Goal: Task Accomplishment & Management: Use online tool/utility

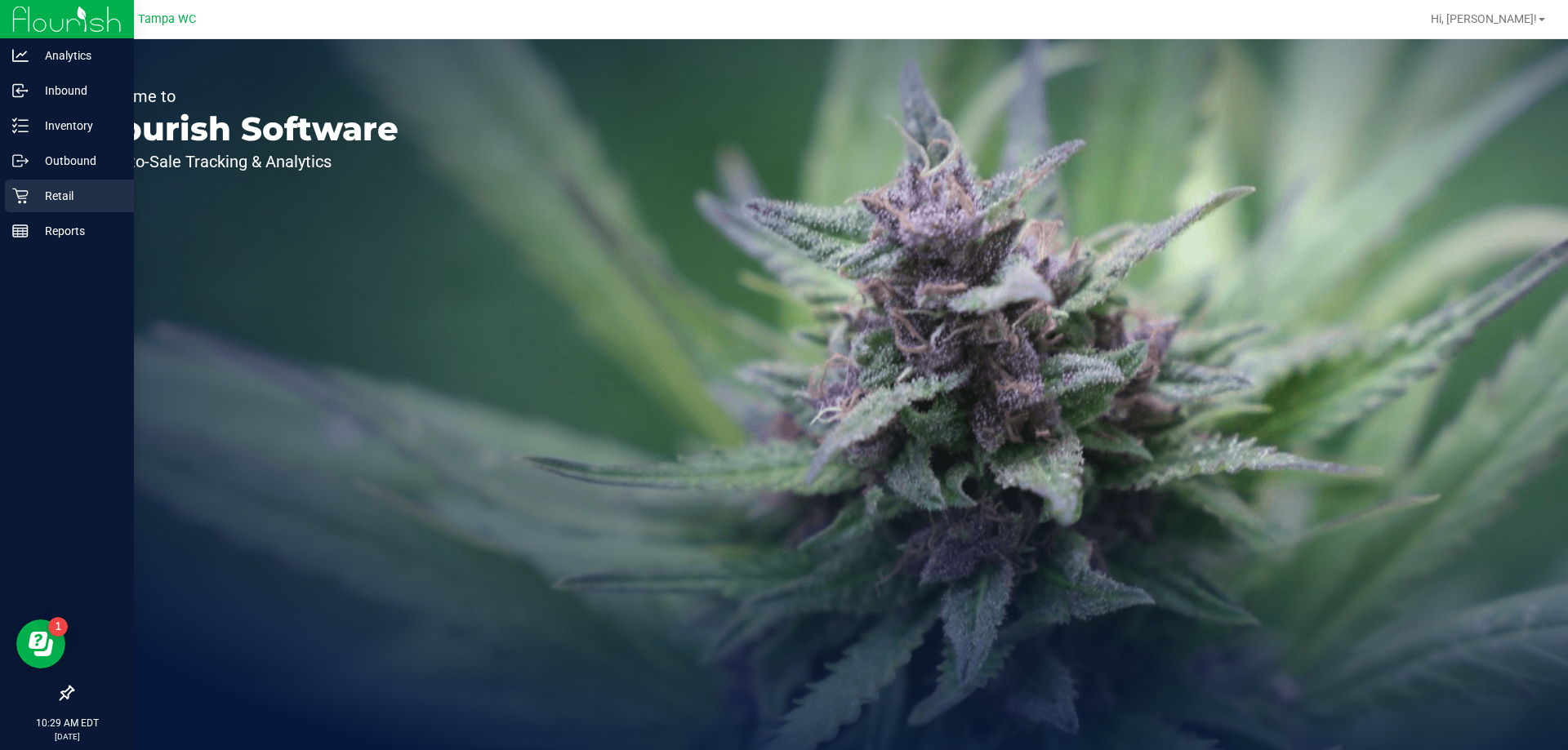
click at [13, 196] on icon at bounding box center [20, 196] width 17 height 17
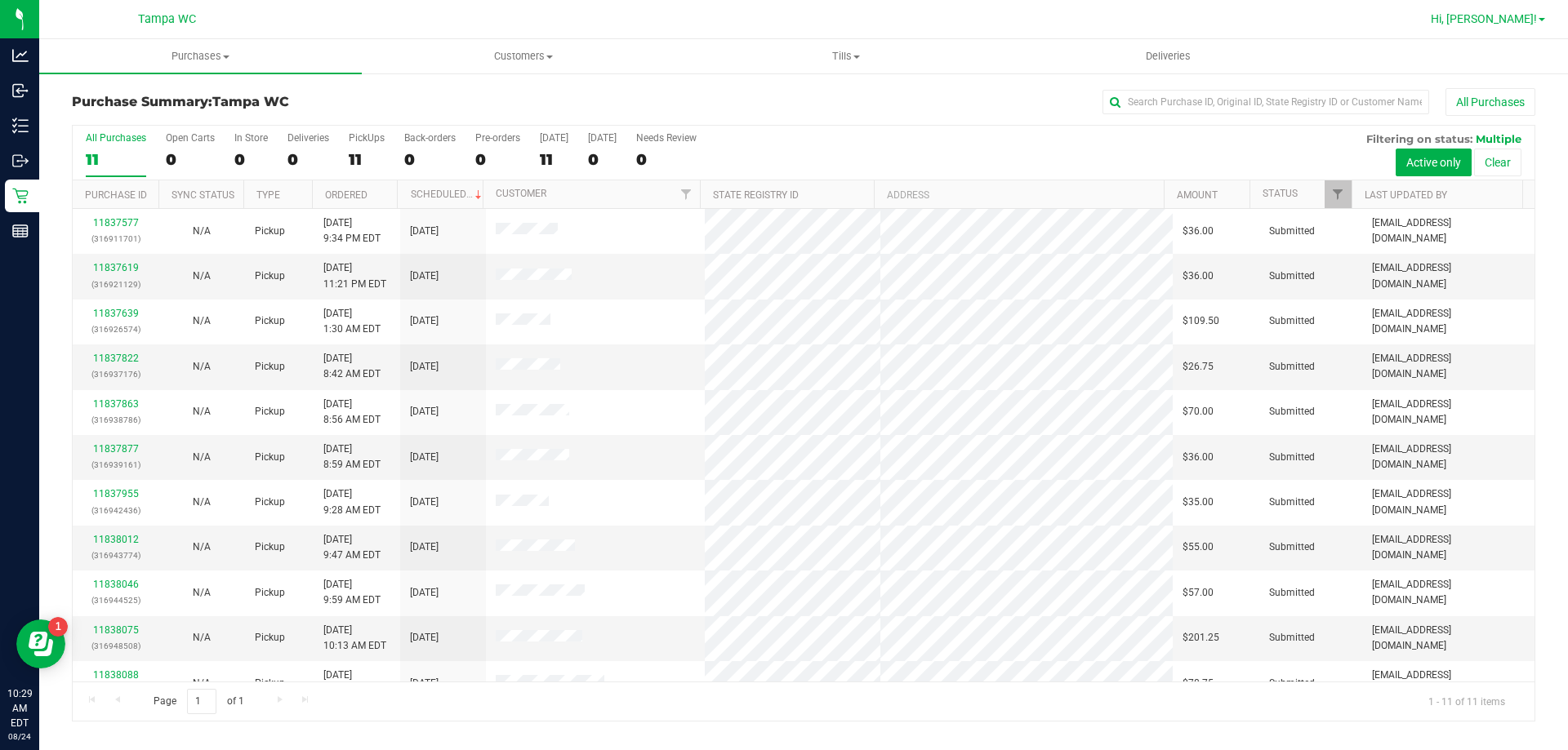
click at [1532, 16] on span "Hi, [PERSON_NAME]!" at bounding box center [1483, 19] width 106 height 13
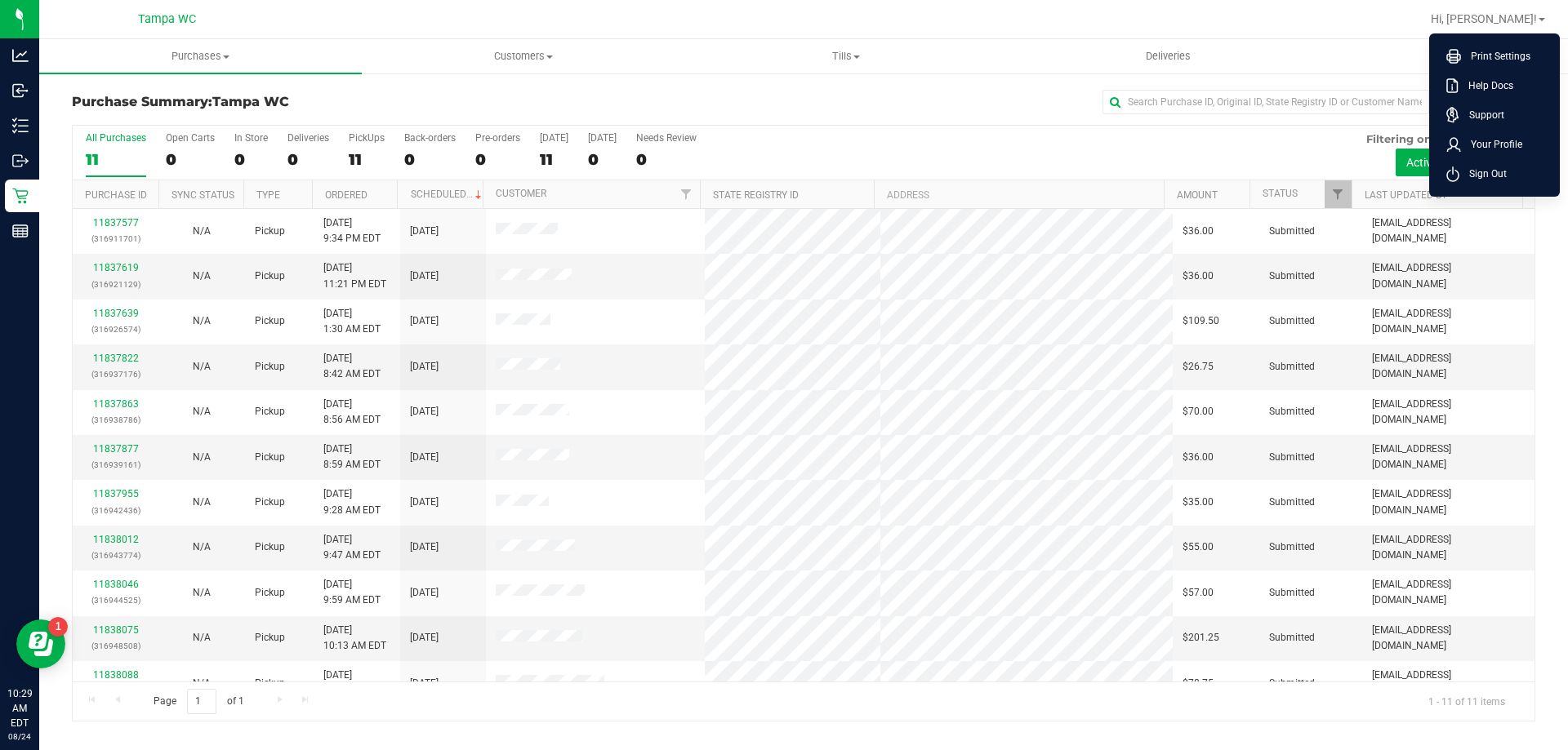
click at [959, 150] on div "All Purchases 11 Open Carts 0 In Store 0 Deliveries 0 PickUps 11 Back-orders 0 …" at bounding box center [804, 153] width 1462 height 55
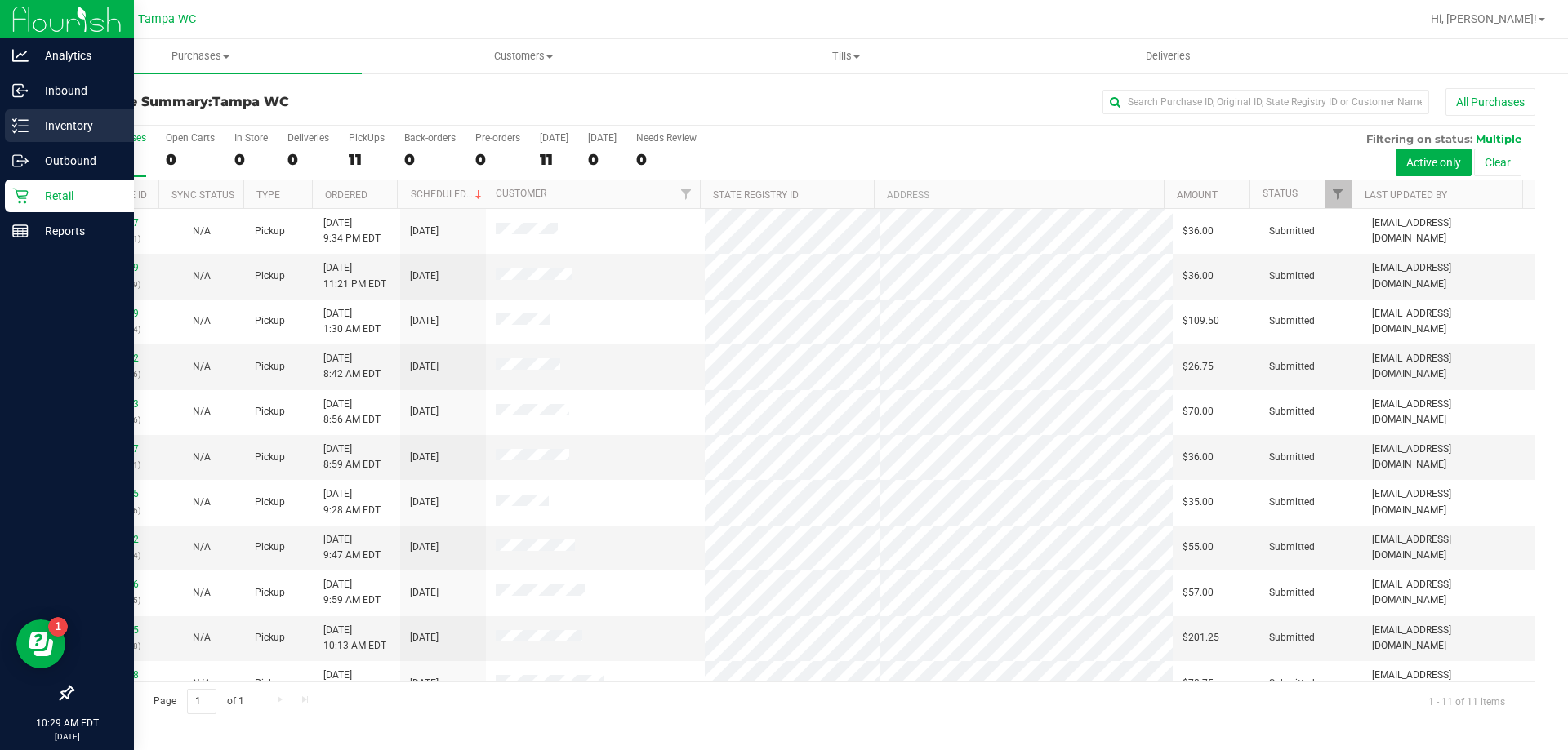
click at [95, 129] on p "Inventory" at bounding box center [77, 126] width 98 height 19
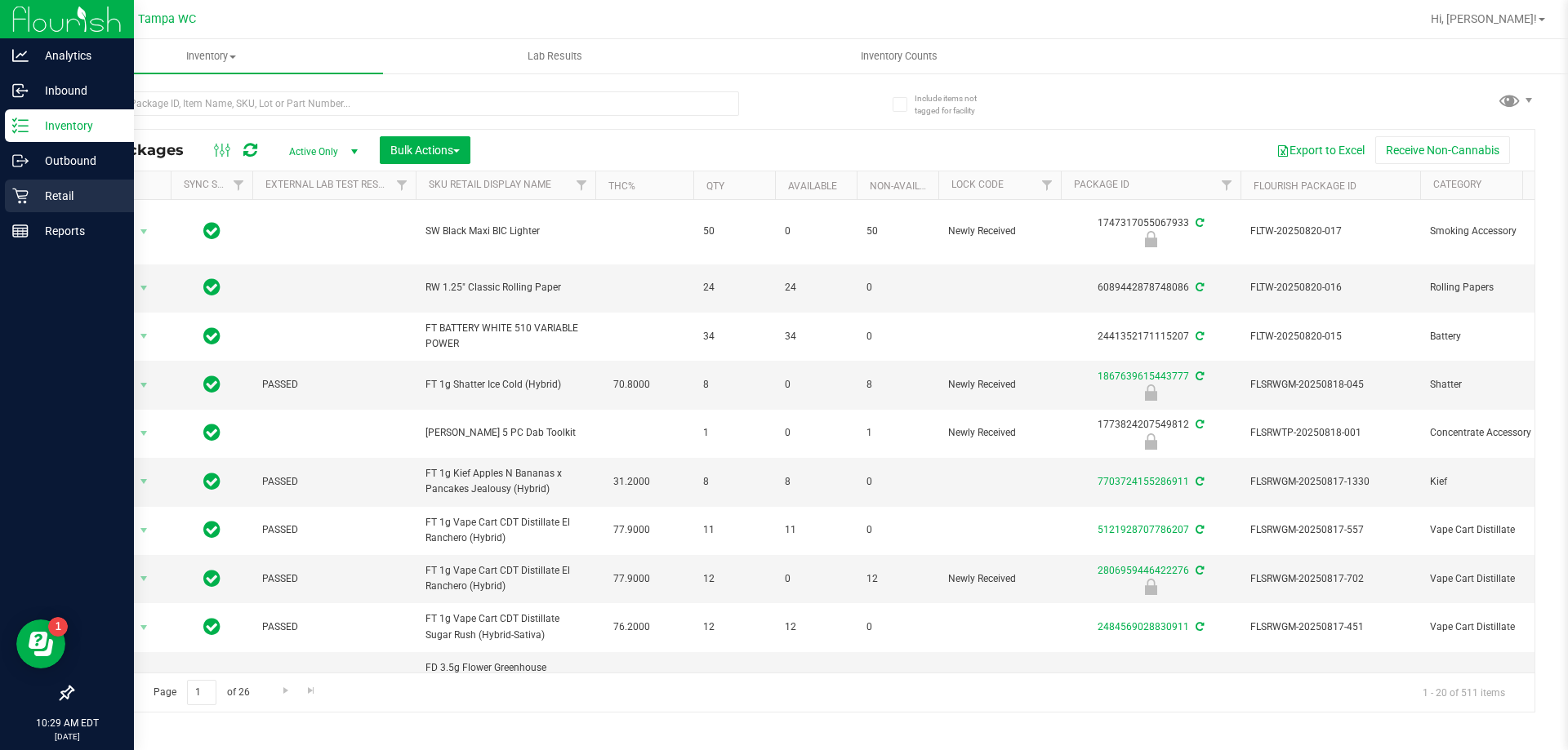
click at [31, 188] on p "Retail" at bounding box center [77, 196] width 98 height 19
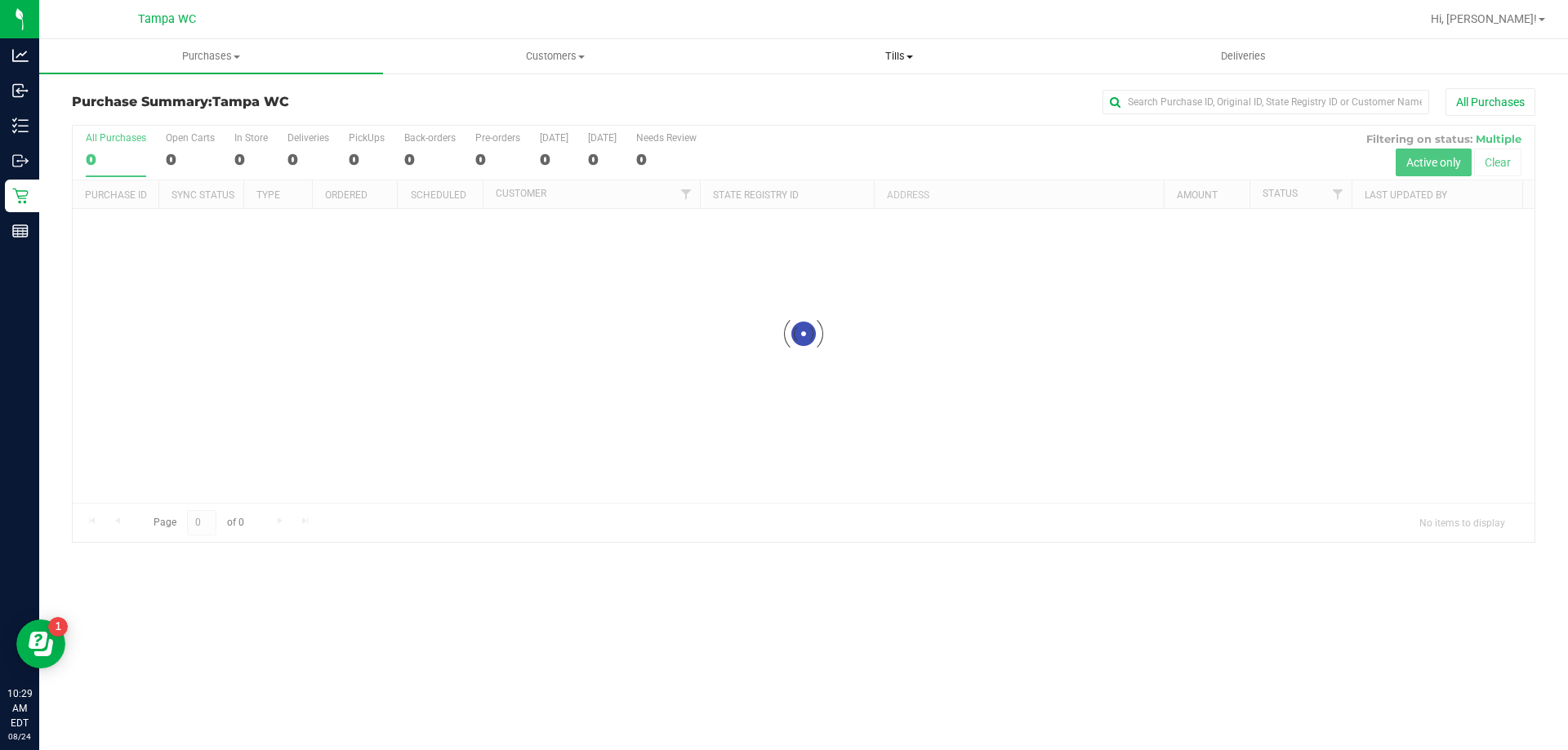
click at [874, 64] on uib-tab-heading "Tills Manage tills Reconcile e-payments" at bounding box center [899, 56] width 342 height 33
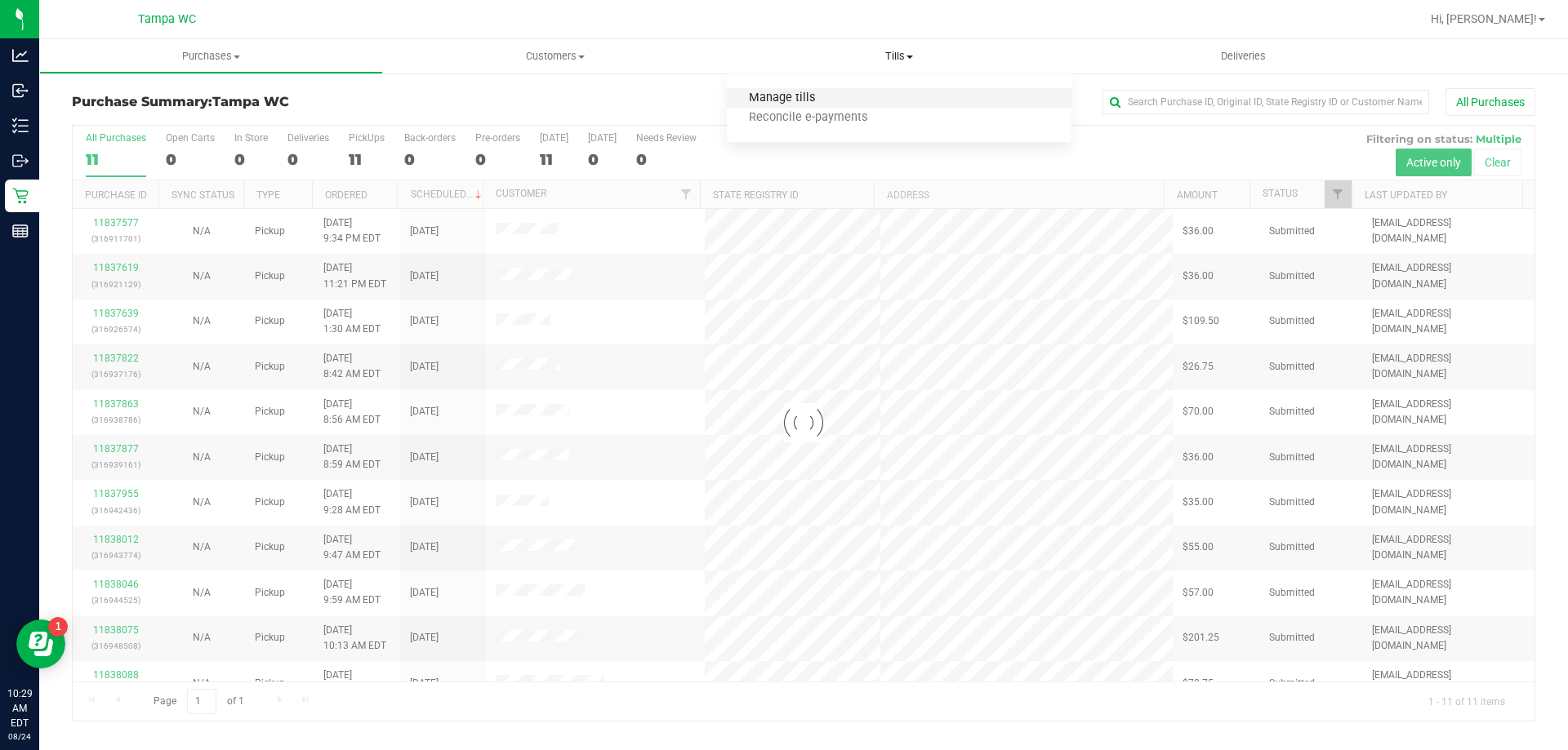
click at [800, 101] on span "Manage tills" at bounding box center [782, 98] width 110 height 14
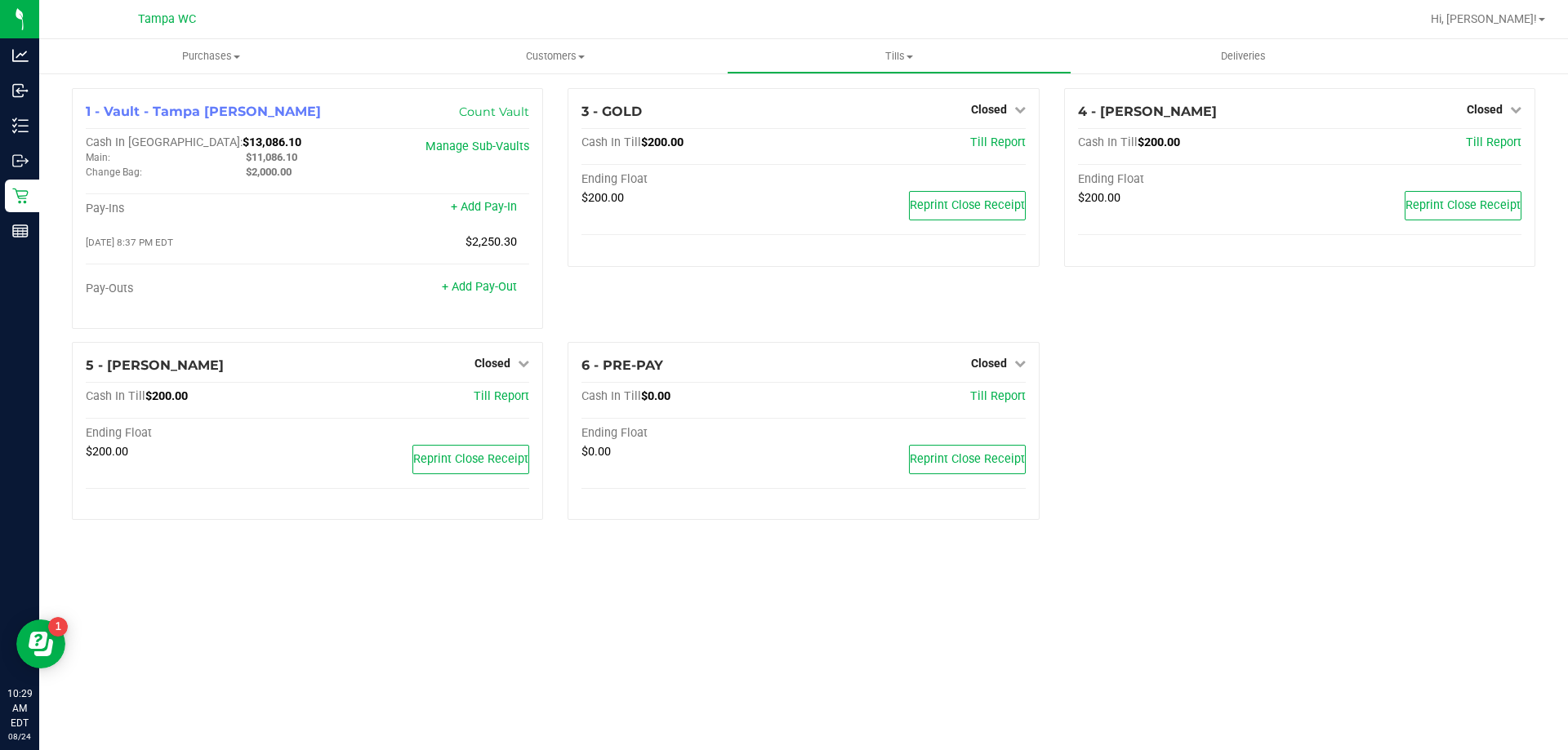
click at [1163, 314] on div "4 - [PERSON_NAME]-BISBAL Closed Open Till Cash In Till $200.00 Till Report Endi…" at bounding box center [1299, 214] width 496 height 254
click at [1307, 560] on div "Purchases Summary of purchases Fulfillment All purchases Customers All customer…" at bounding box center [803, 394] width 1528 height 711
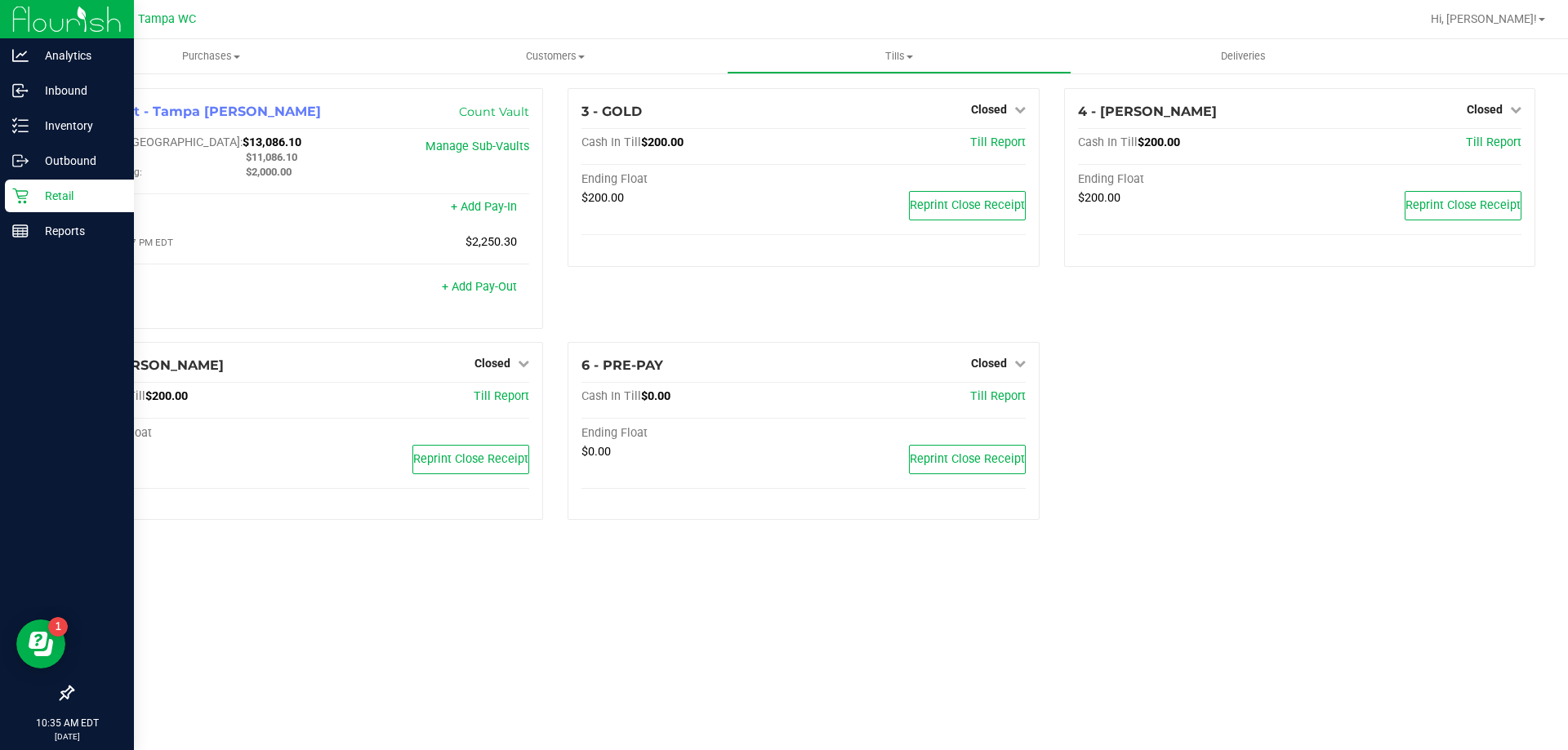
click at [27, 190] on icon at bounding box center [20, 196] width 17 height 17
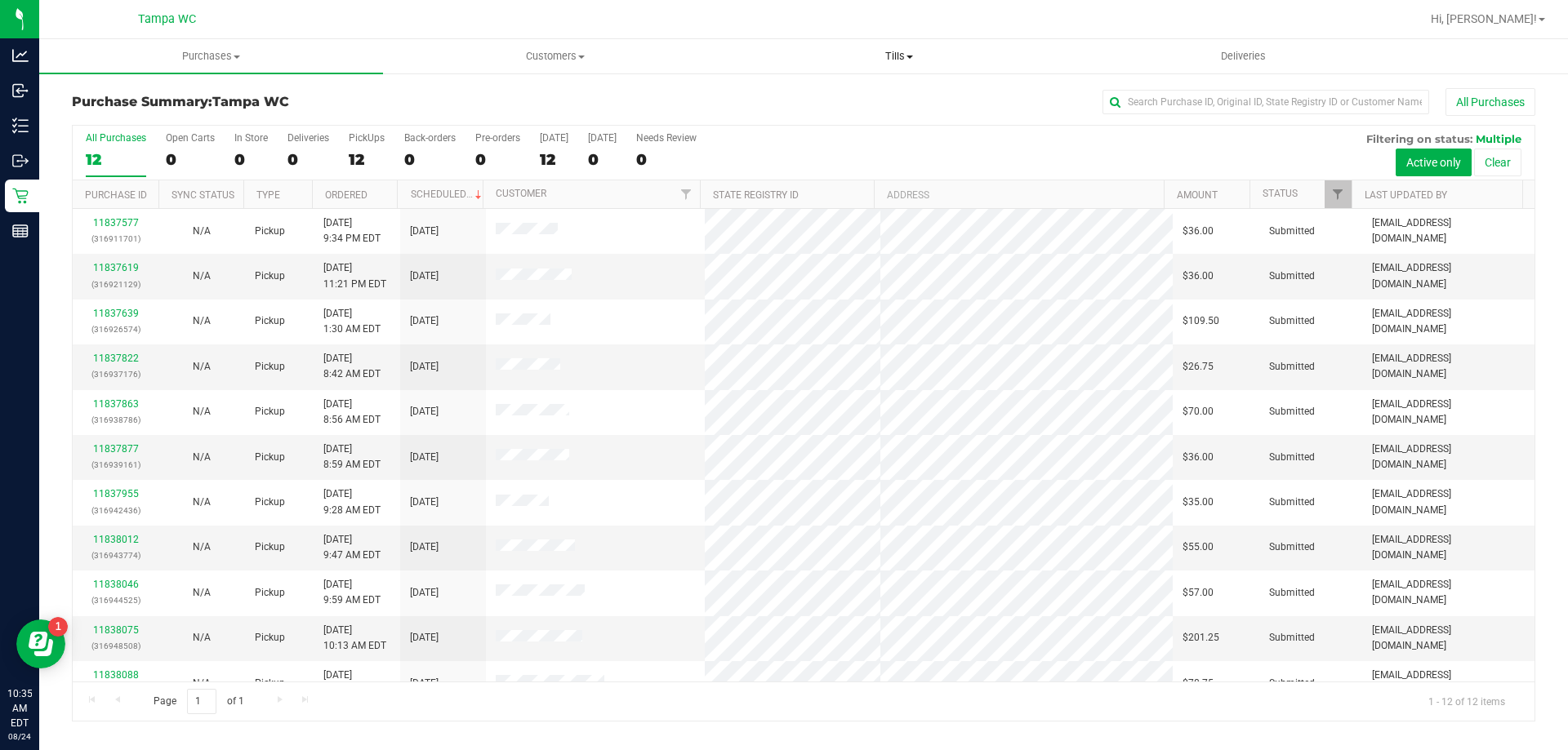
click at [885, 62] on span "Tills" at bounding box center [899, 56] width 342 height 15
click at [851, 98] on li "Manage tills" at bounding box center [899, 98] width 344 height 19
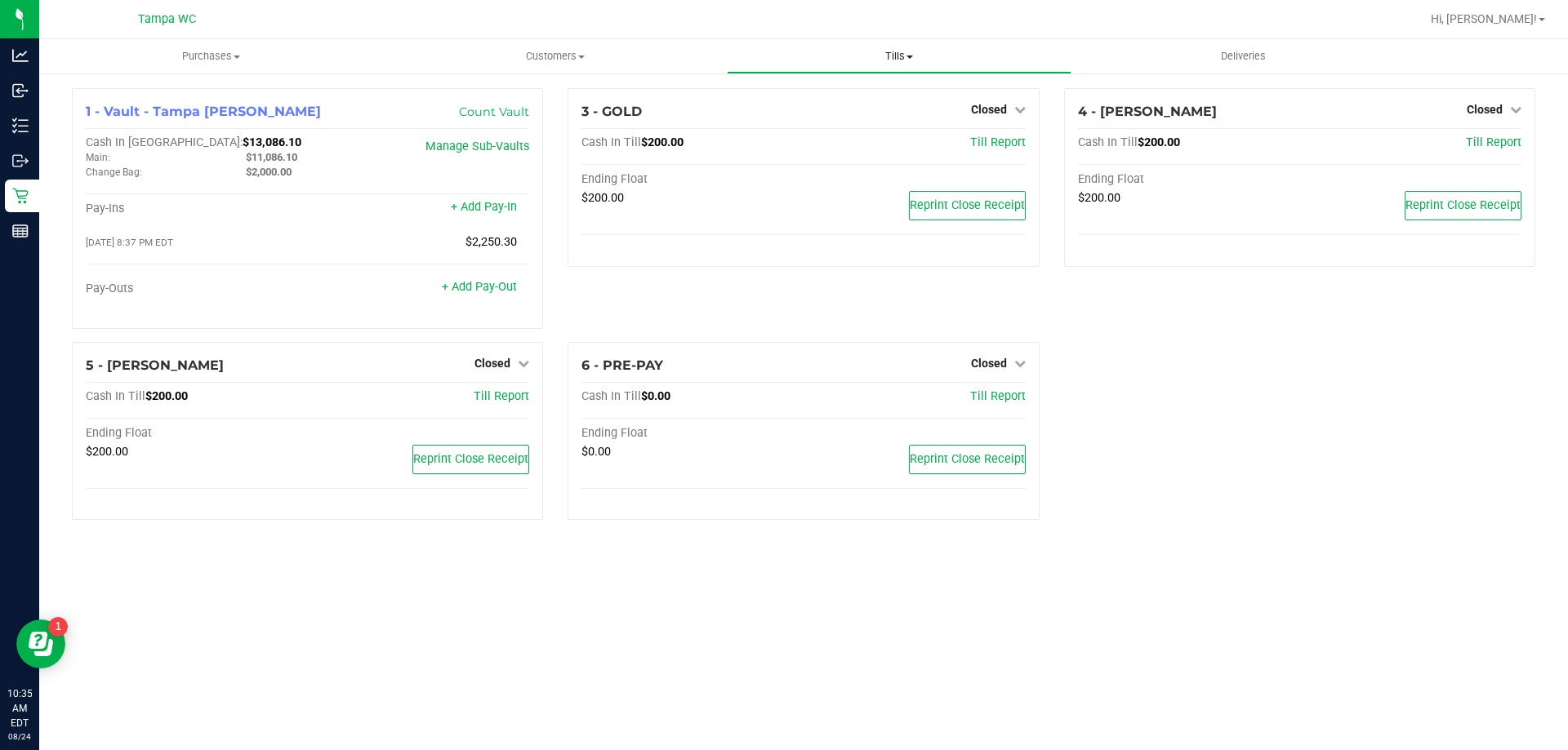
click at [901, 58] on span "Tills" at bounding box center [899, 56] width 342 height 15
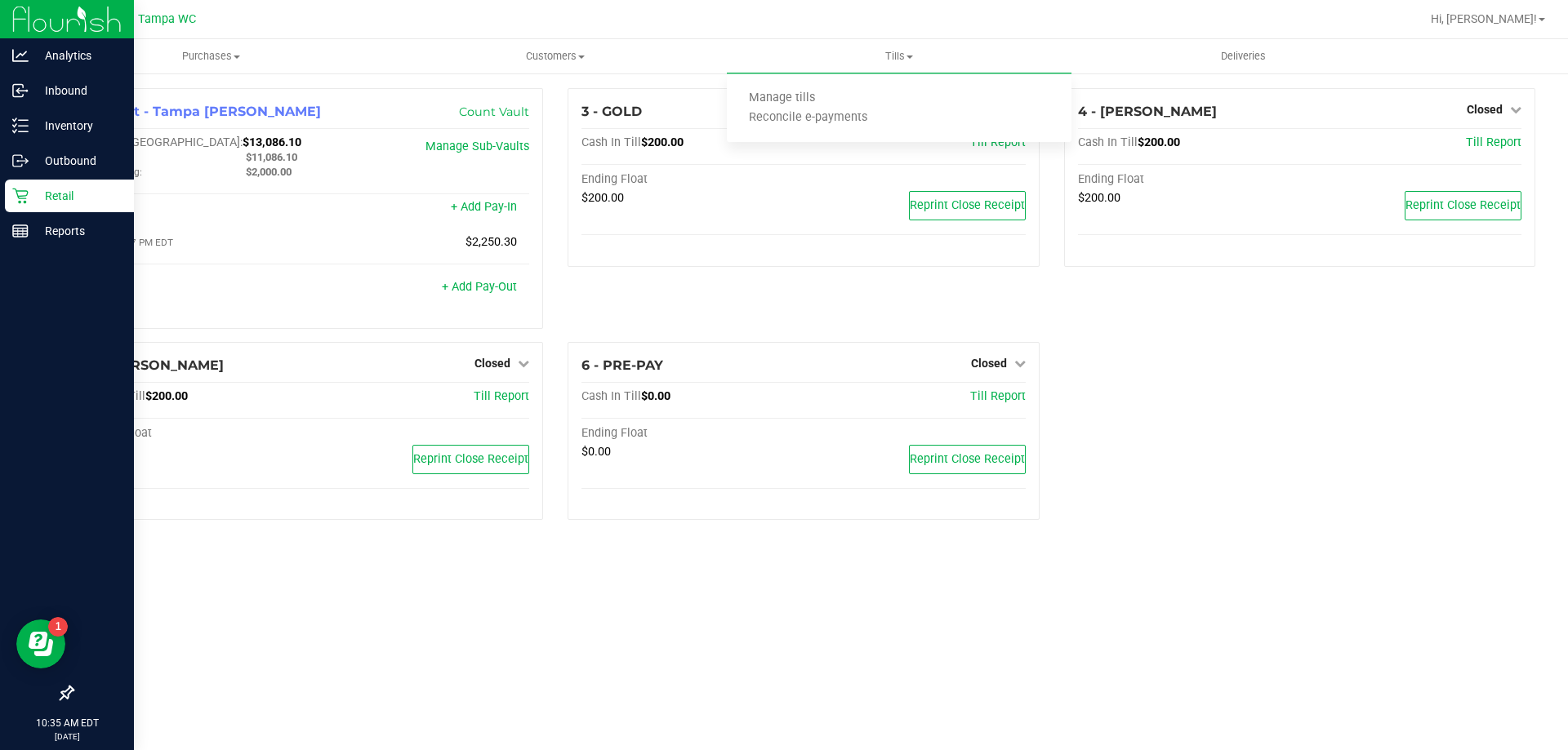
click at [42, 208] on div "Retail" at bounding box center [69, 196] width 129 height 33
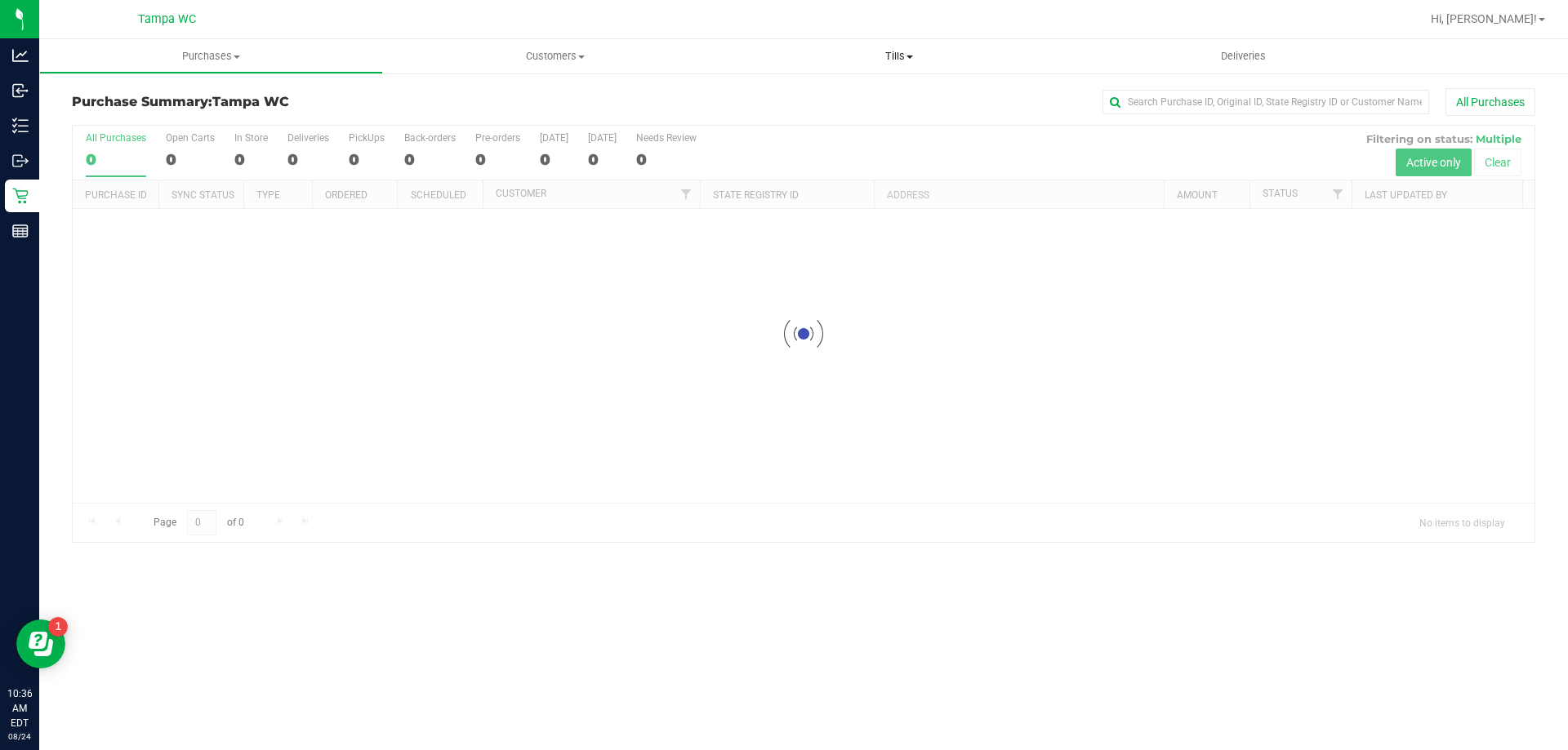
click at [882, 49] on span "Tills" at bounding box center [899, 56] width 344 height 15
click at [893, 55] on span "Tills" at bounding box center [899, 56] width 344 height 15
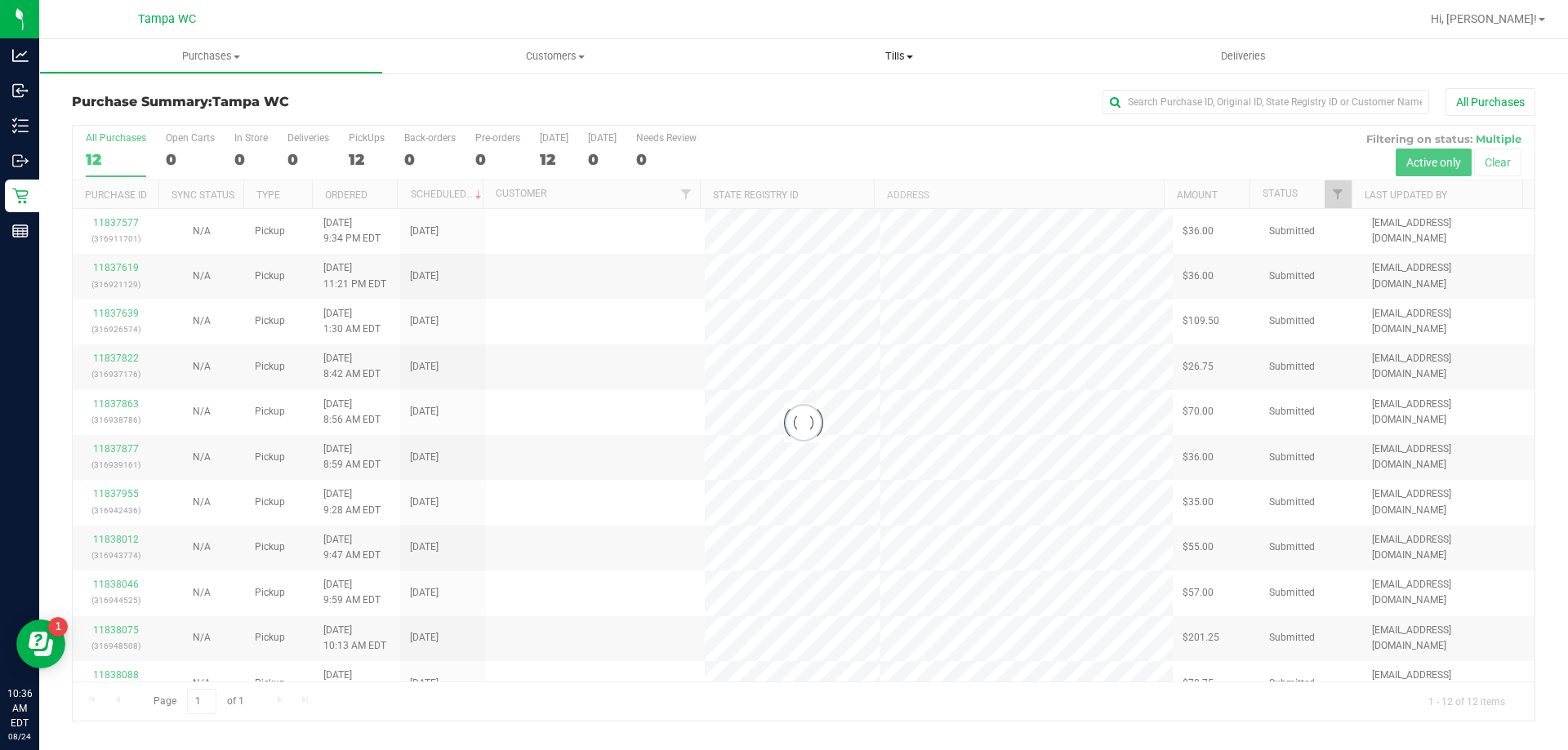
click at [895, 53] on span "Tills" at bounding box center [899, 56] width 344 height 15
click at [843, 104] on li "Manage tills" at bounding box center [899, 98] width 344 height 19
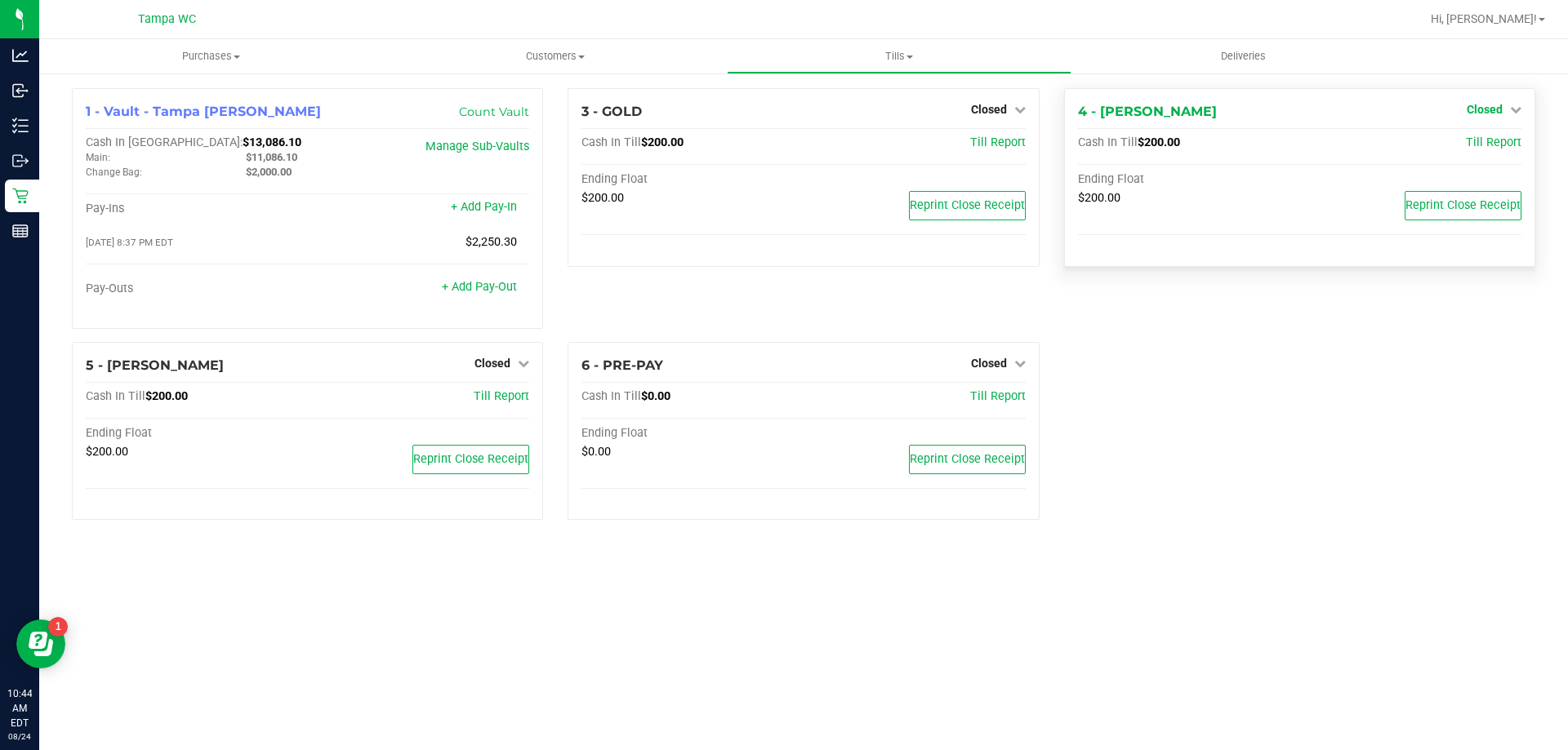
click at [1489, 109] on span "Closed" at bounding box center [1484, 109] width 36 height 13
click at [1472, 148] on link "Open Till" at bounding box center [1484, 143] width 43 height 13
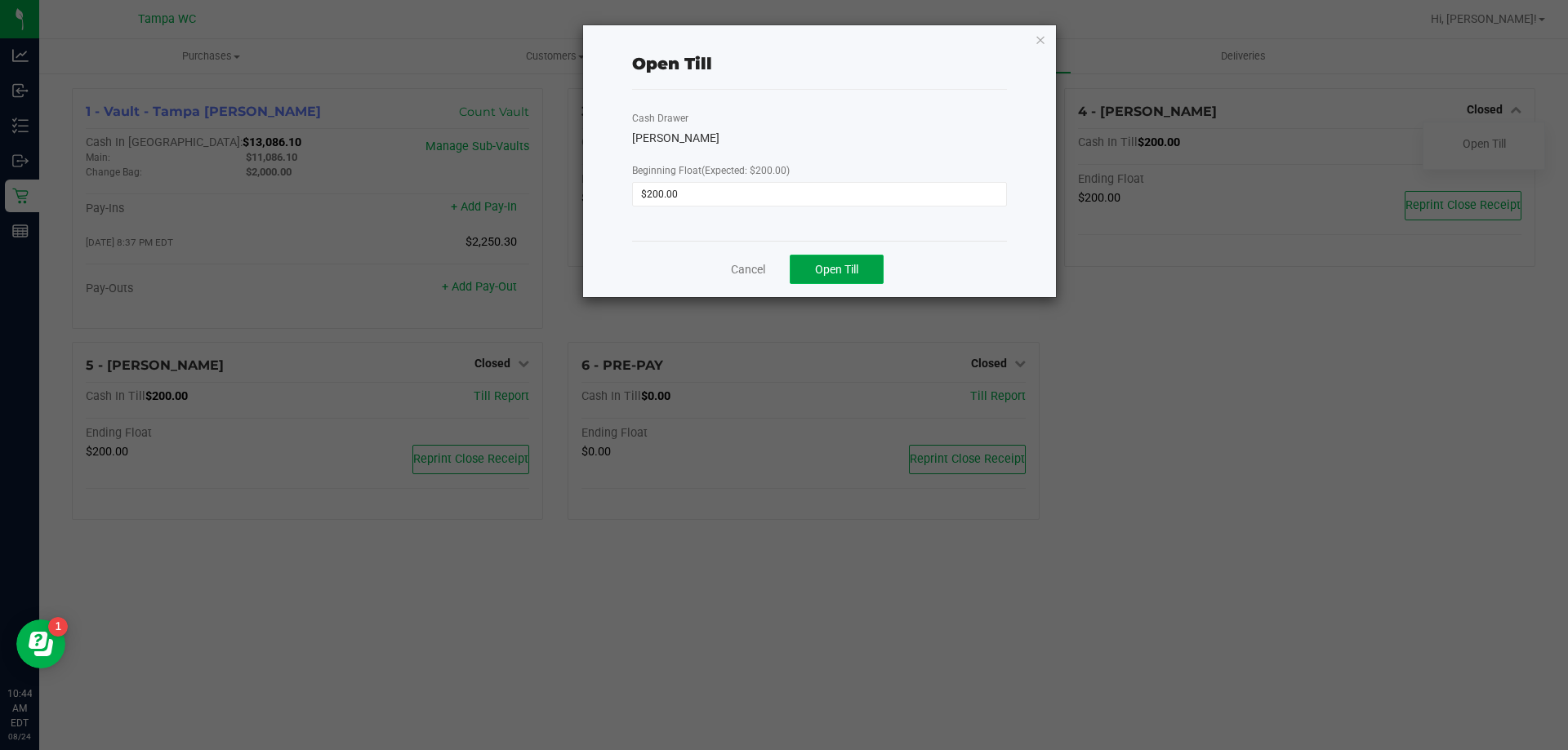
click at [844, 264] on span "Open Till" at bounding box center [836, 269] width 43 height 13
click at [1236, 380] on ngb-modal-window "Open Till Cash Drawer [PERSON_NAME]-BISBAL Beginning Float (Expected: $200.00) …" at bounding box center [789, 375] width 1580 height 750
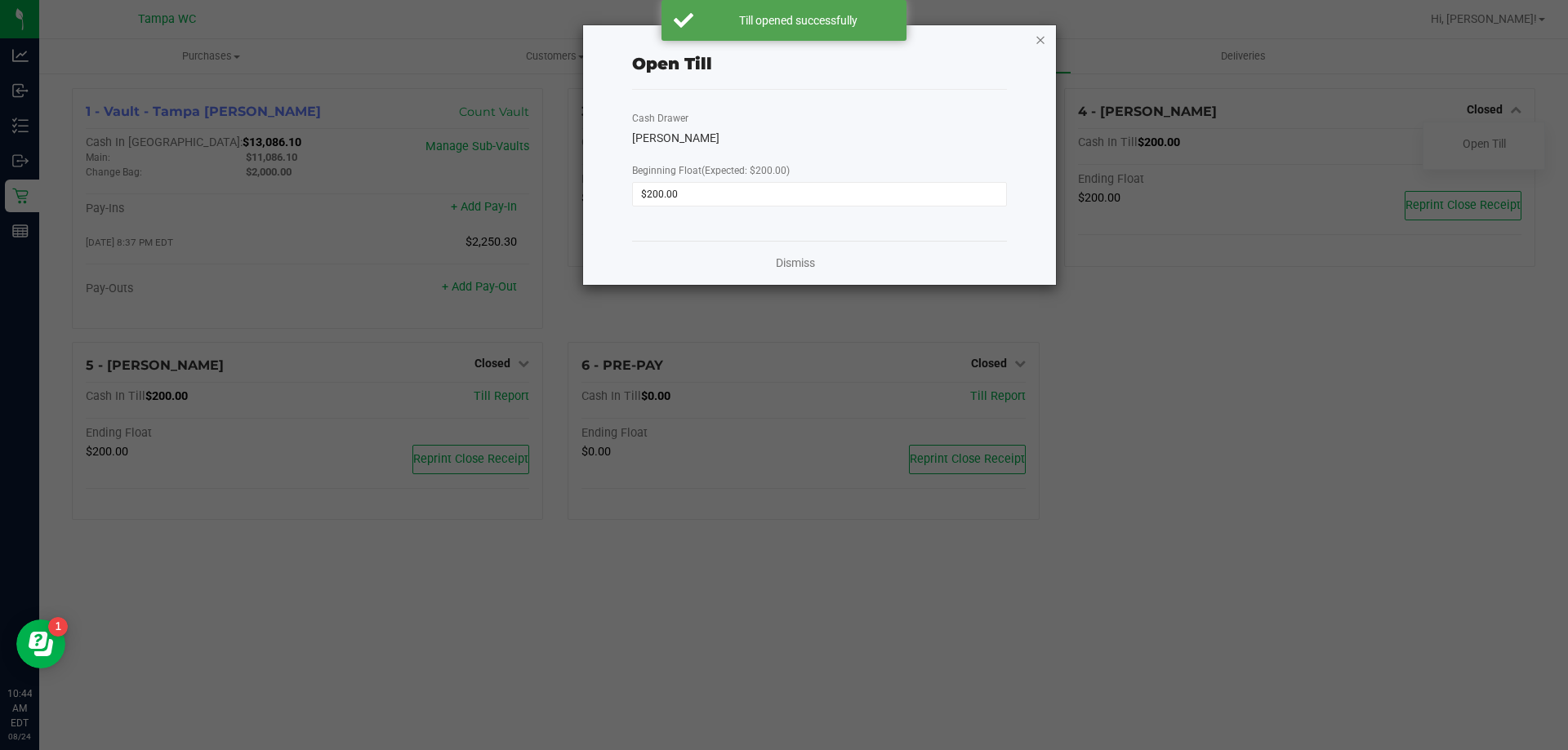
click at [1042, 48] on icon "button" at bounding box center [1041, 39] width 12 height 19
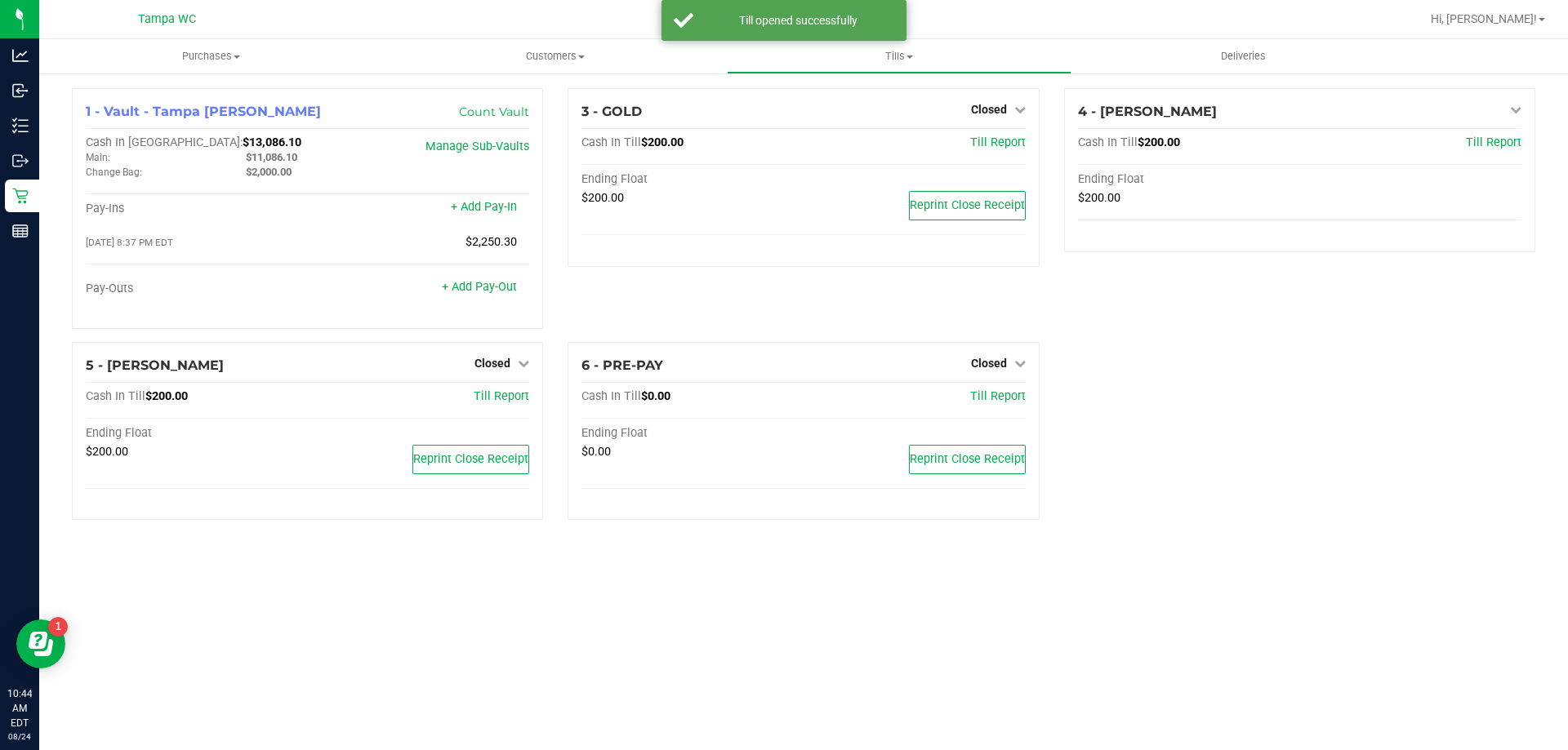
click at [1211, 393] on div "1 - Vault - Tampa [PERSON_NAME] Count Vault Cash In Vault: $13,086.10 Main: $11…" at bounding box center [803, 310] width 1488 height 445
